Goal: Information Seeking & Learning: Check status

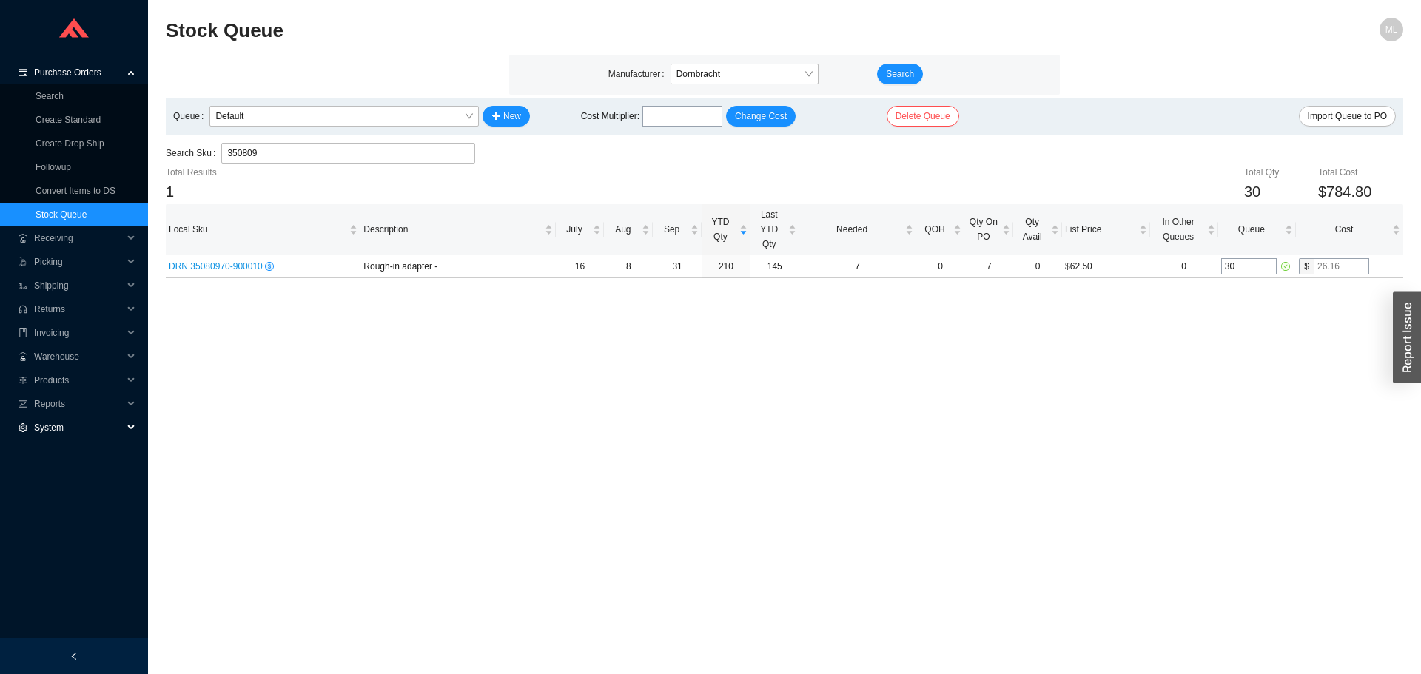
click at [43, 424] on span "System" at bounding box center [78, 428] width 89 height 24
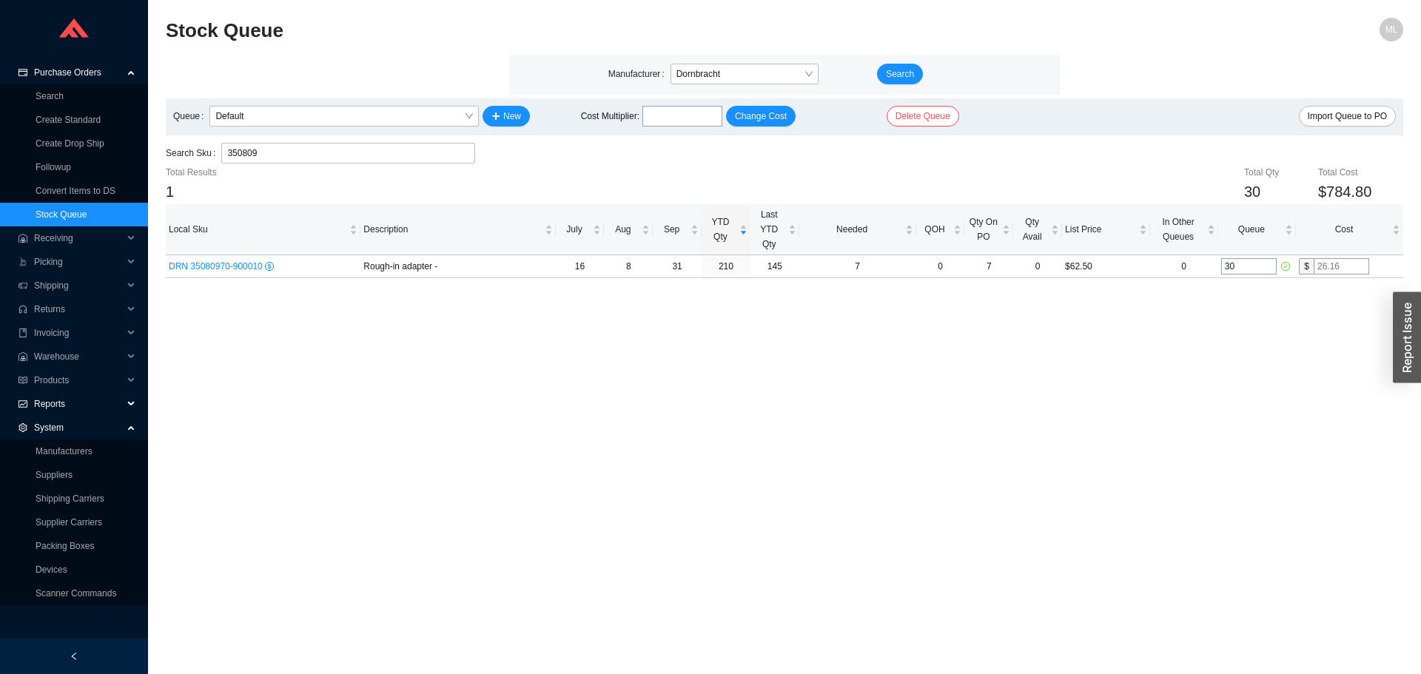
click at [50, 401] on span "Reports" at bounding box center [78, 404] width 89 height 24
click at [64, 449] on link "Profit Report" at bounding box center [61, 451] width 50 height 10
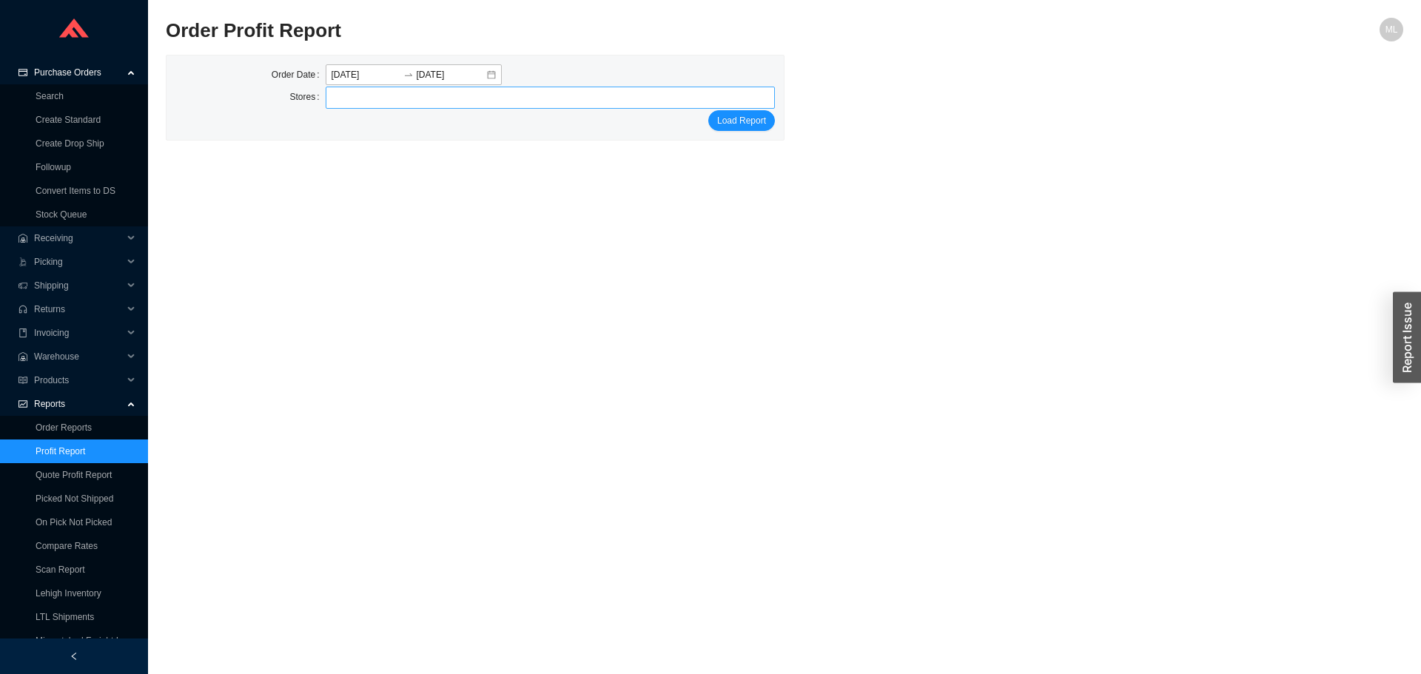
click at [354, 97] on div at bounding box center [545, 97] width 432 height 21
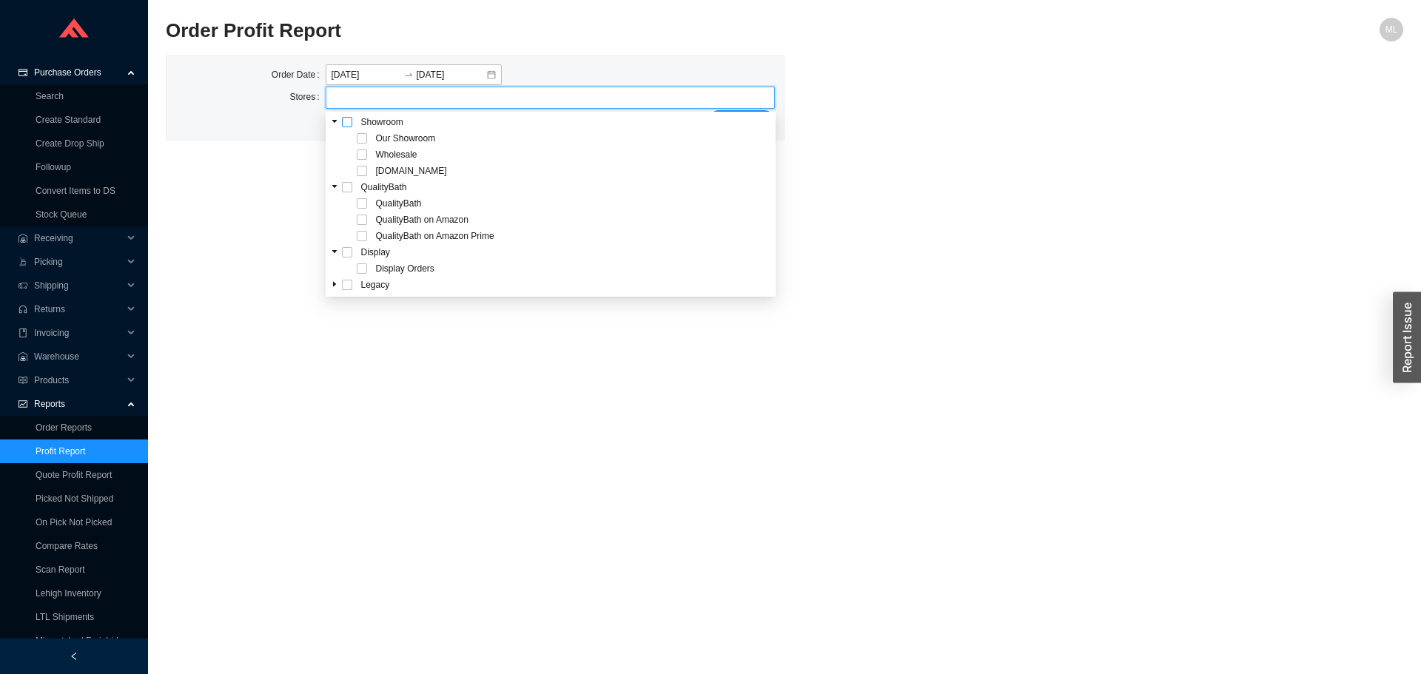
click at [347, 121] on span at bounding box center [347, 122] width 10 height 10
click at [1053, 212] on main "Order Profit Report ML Order Date [DATE] [DATE] Stores Our Showroom Wholesale […" at bounding box center [785, 346] width 1238 height 657
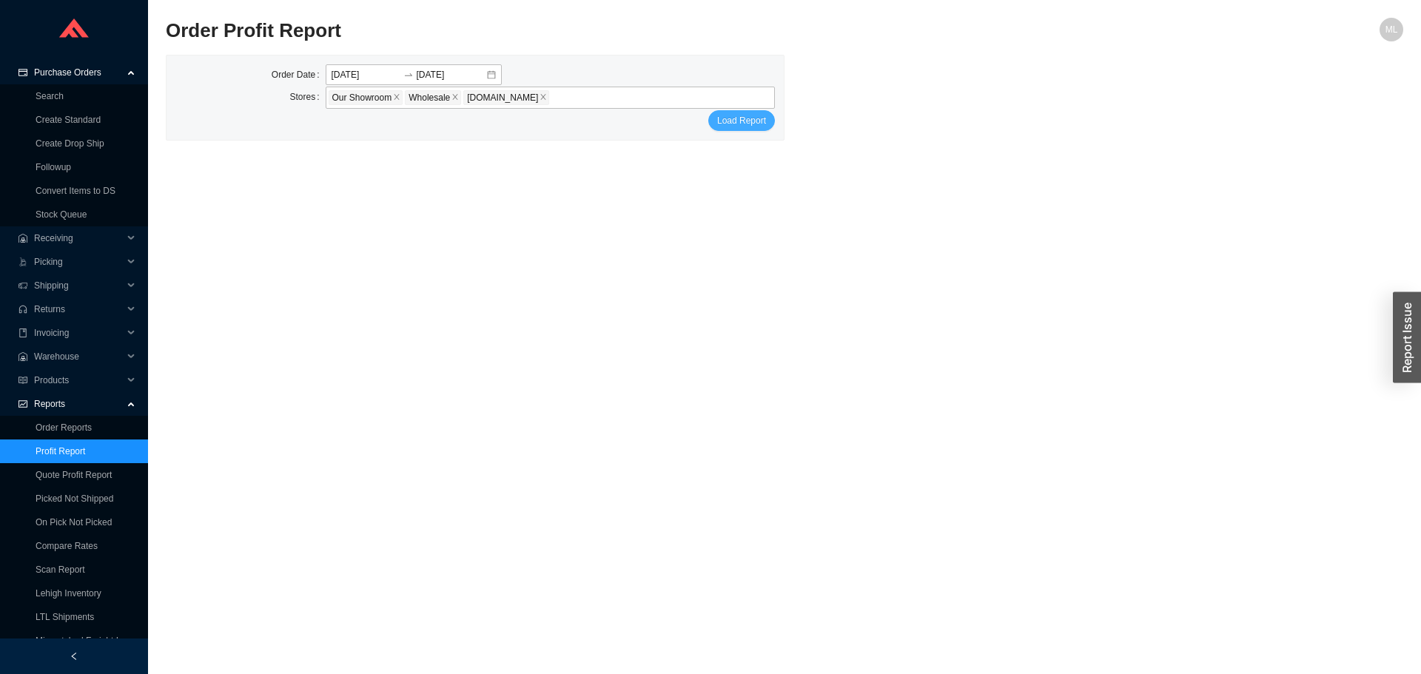
click at [749, 123] on span "Load Report" at bounding box center [741, 120] width 49 height 15
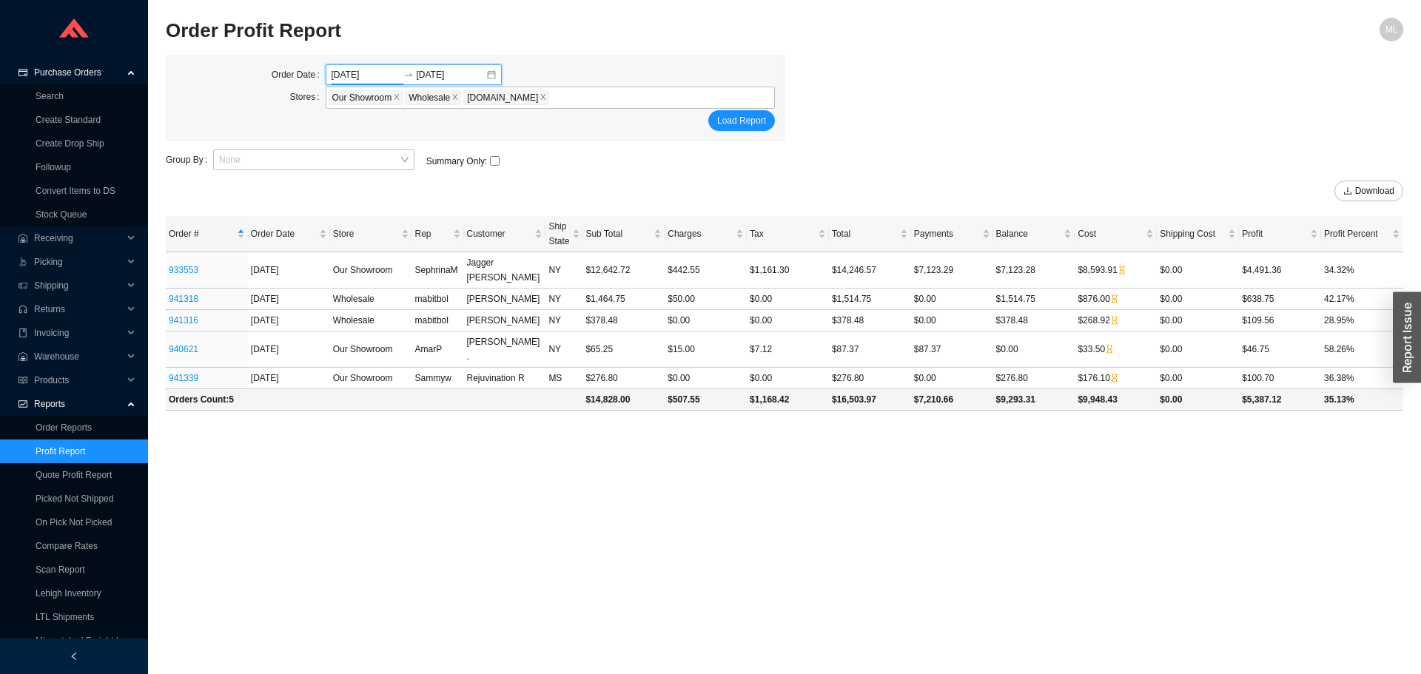
click at [382, 74] on input "[DATE]" at bounding box center [366, 74] width 69 height 15
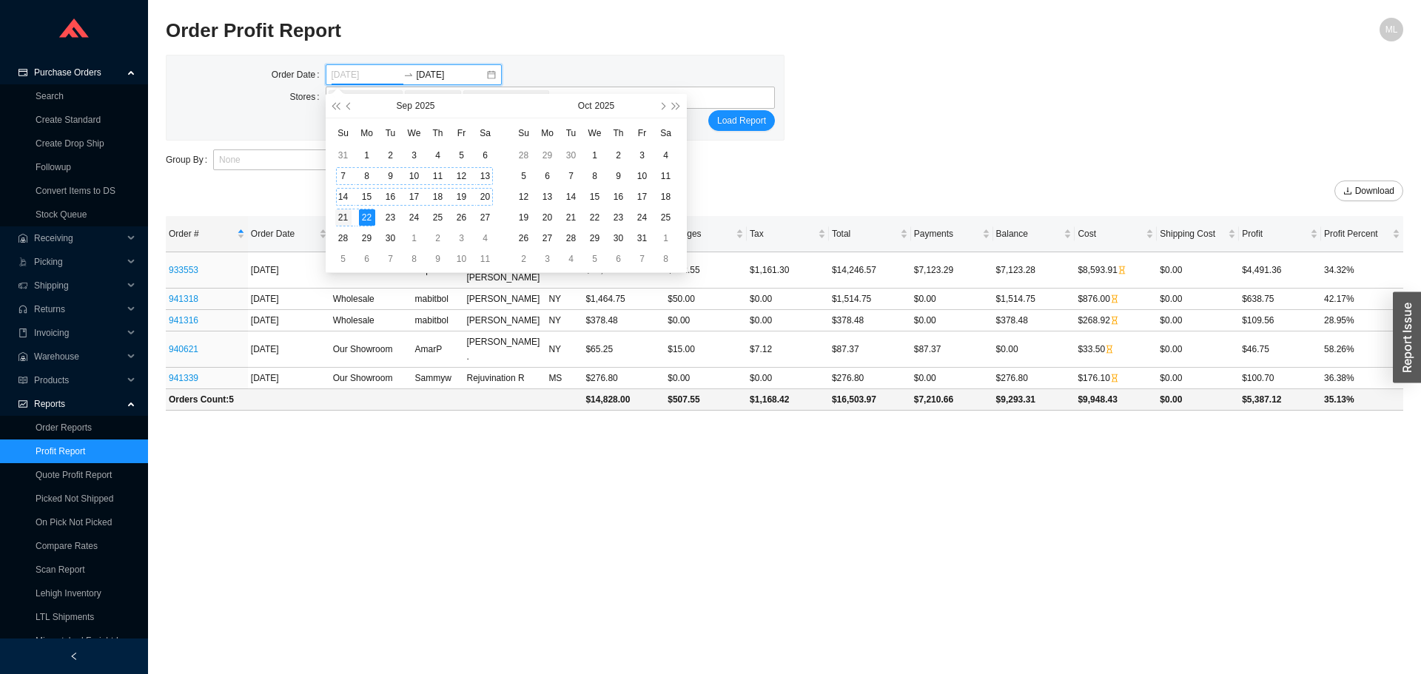
type input "[DATE]"
click at [338, 215] on div "21" at bounding box center [343, 218] width 16 height 16
type input "[DATE]"
click at [731, 115] on span "Load Report" at bounding box center [741, 120] width 49 height 15
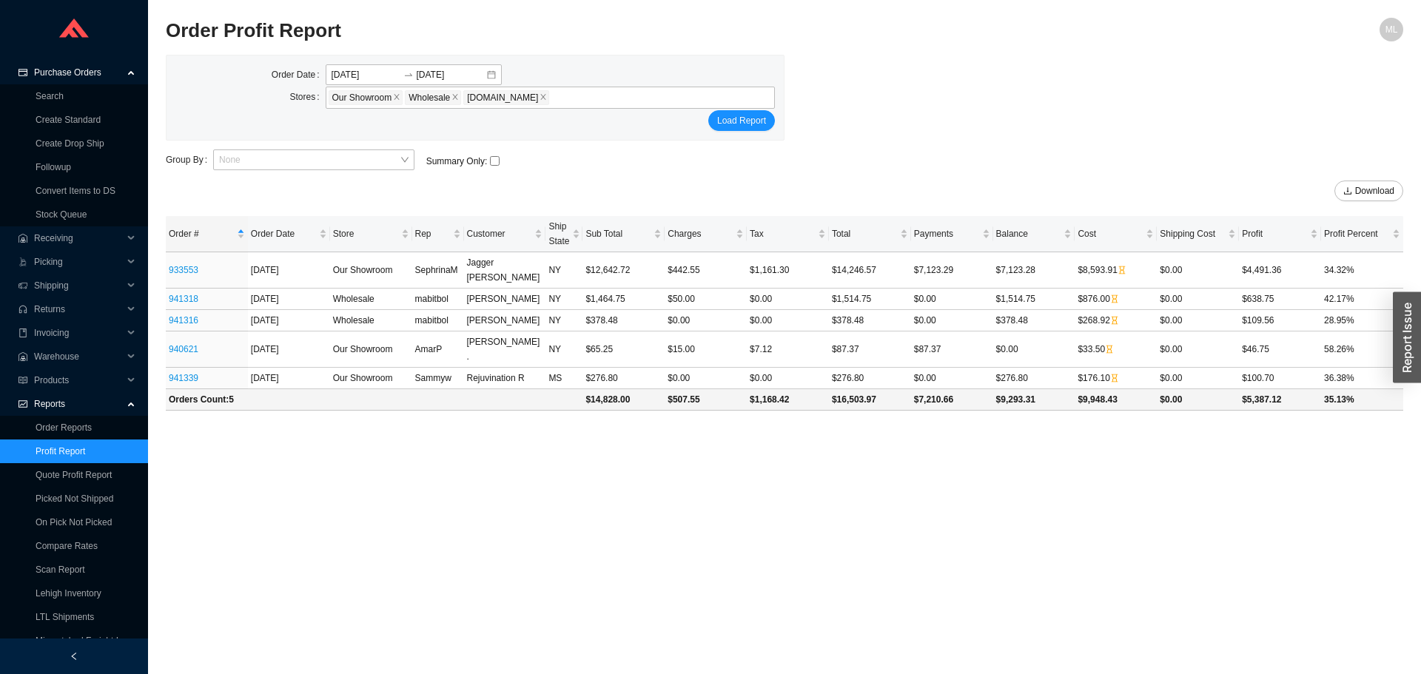
click at [566, 159] on div "Summary Only :" at bounding box center [524, 160] width 208 height 15
click at [739, 120] on span "Load Report" at bounding box center [741, 120] width 49 height 15
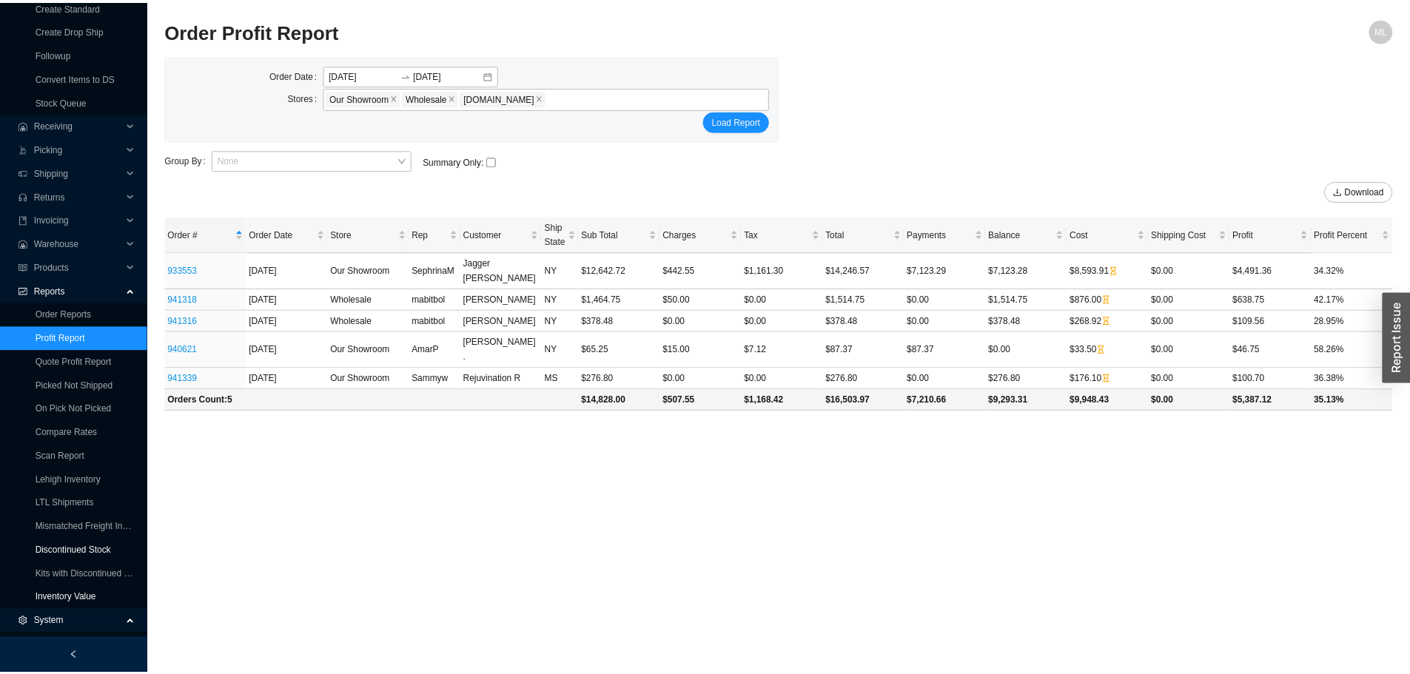
scroll to position [148, 0]
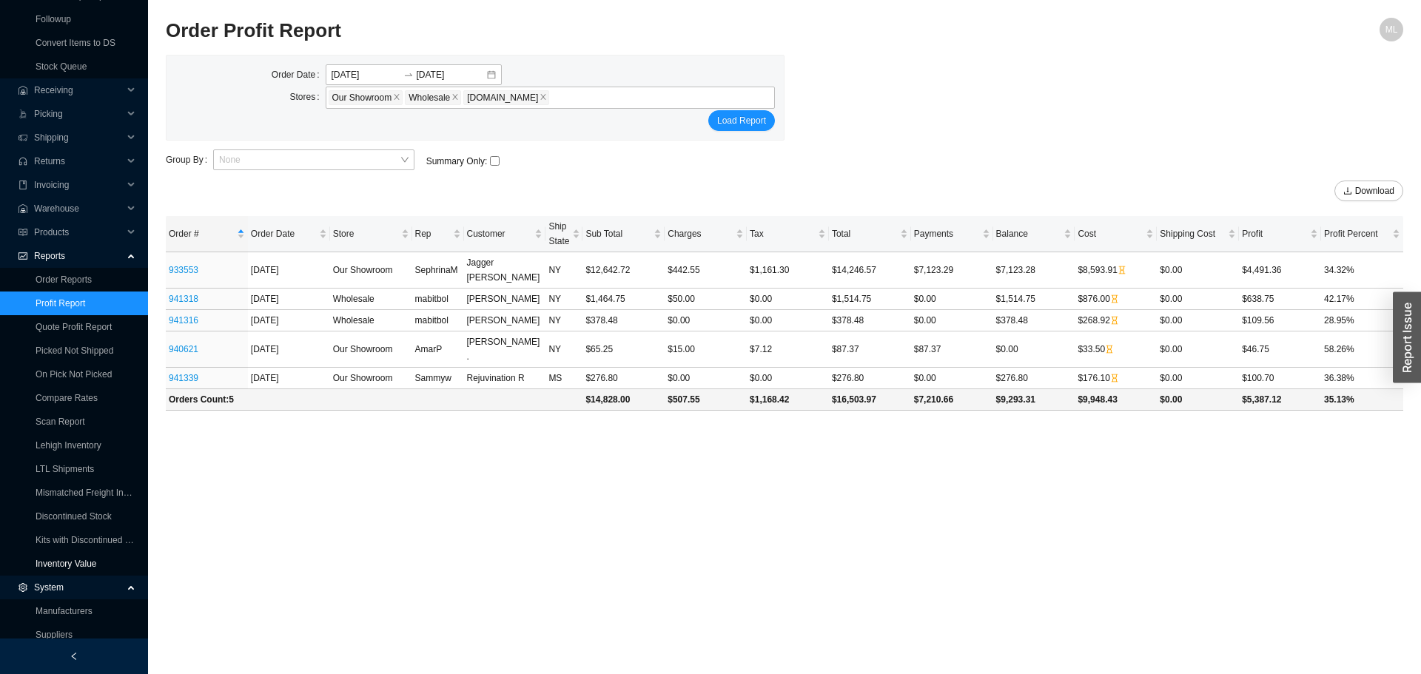
click at [73, 564] on link "Inventory Value" at bounding box center [66, 564] width 61 height 10
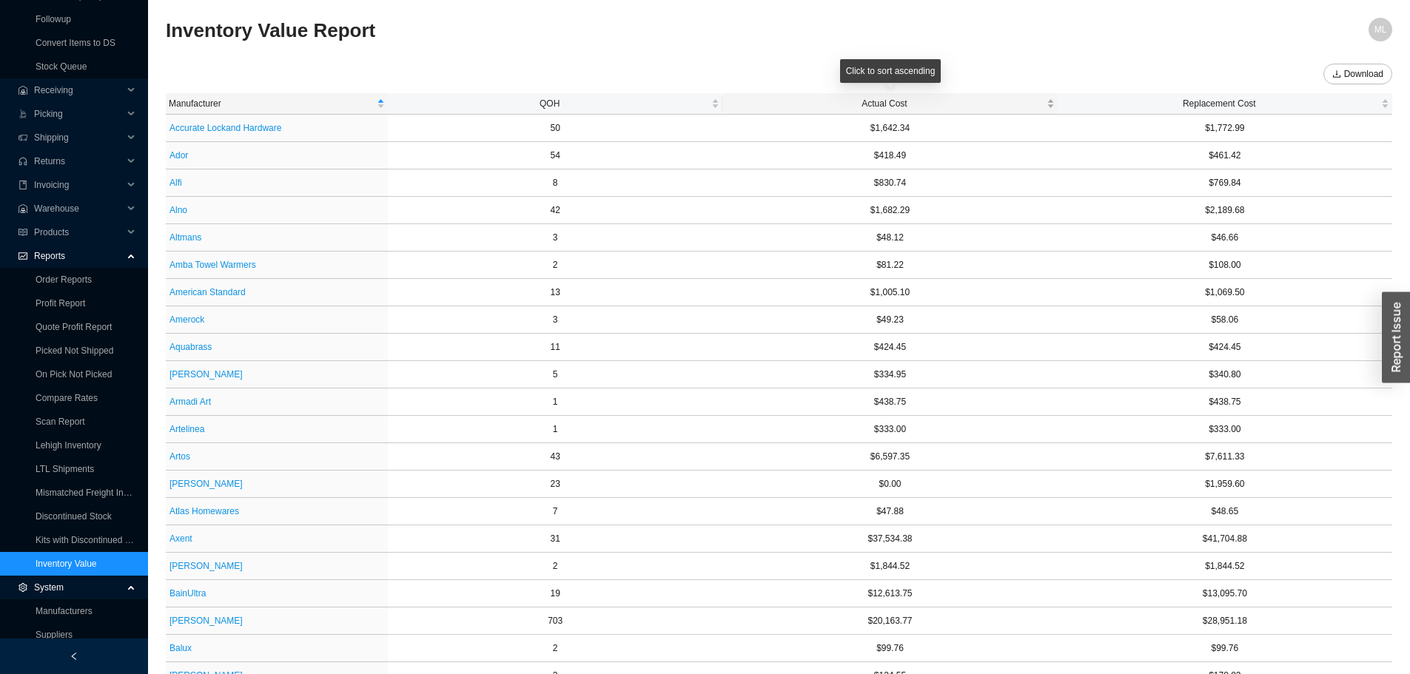
click at [881, 97] on span "Actual Cost" at bounding box center [885, 103] width 318 height 15
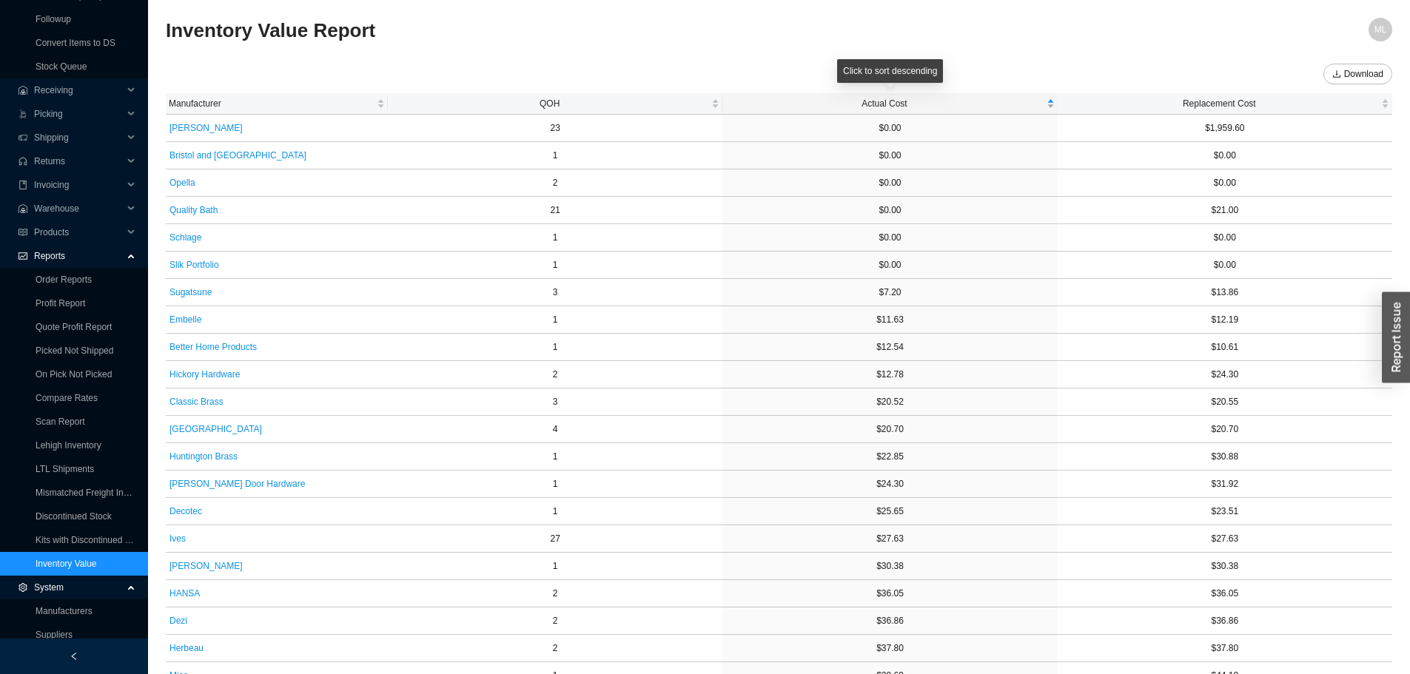
click at [881, 97] on span "Actual Cost" at bounding box center [885, 103] width 318 height 15
